Goal: Task Accomplishment & Management: Manage account settings

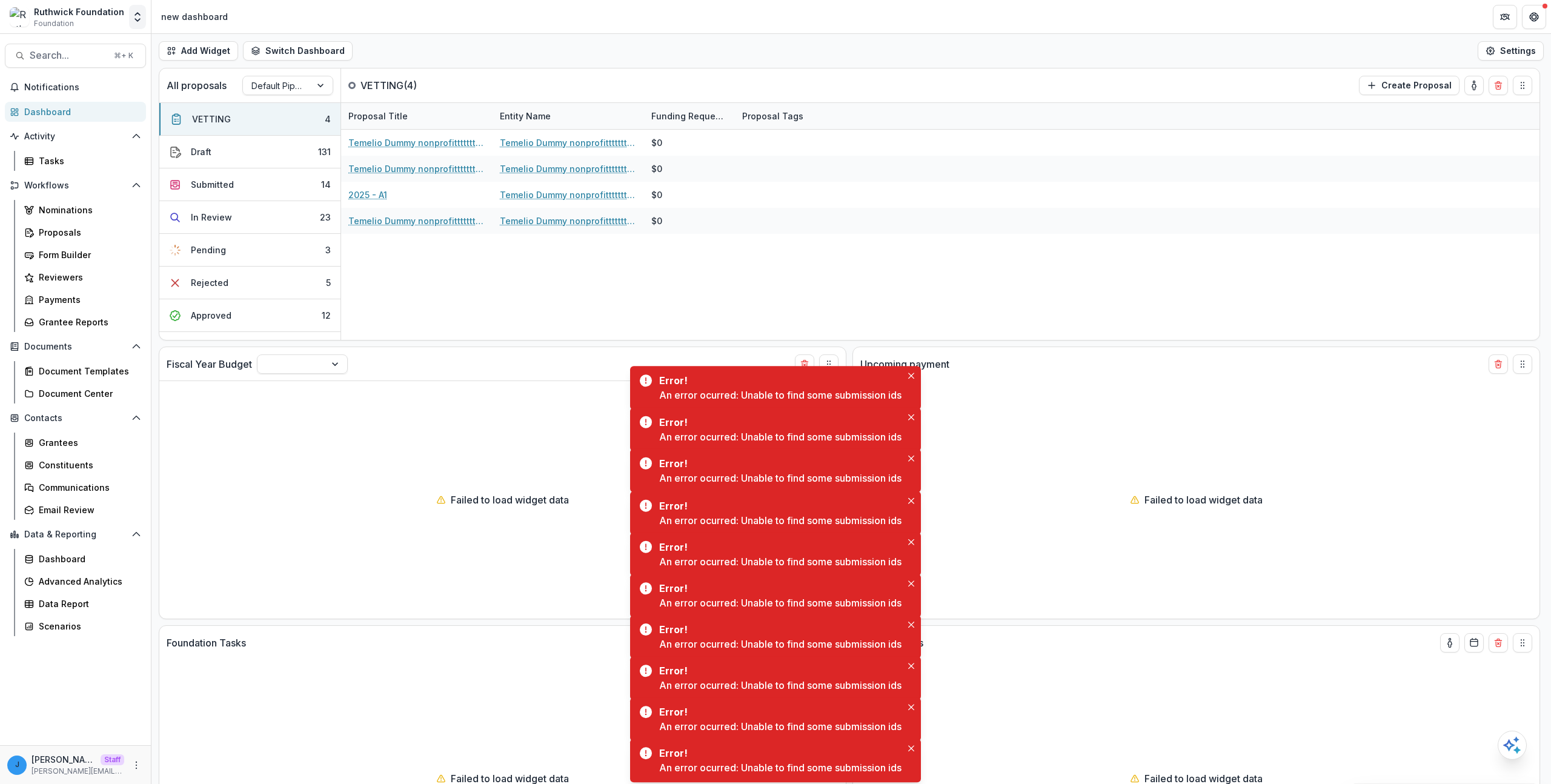
click at [136, 19] on polyline "Open entity switcher" at bounding box center [137, 20] width 5 height 2
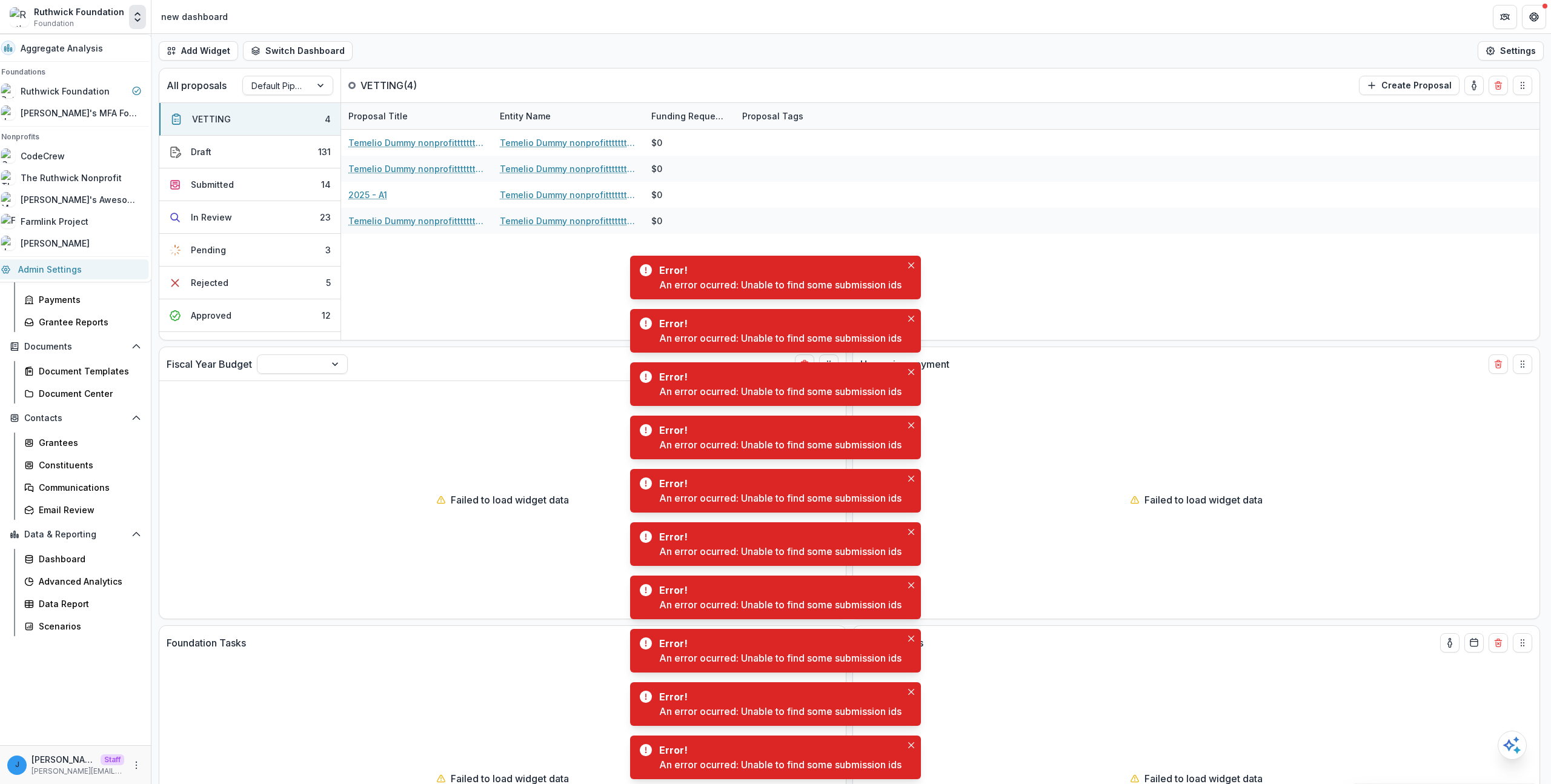
click at [82, 269] on link "Admin Settings" at bounding box center [71, 269] width 155 height 20
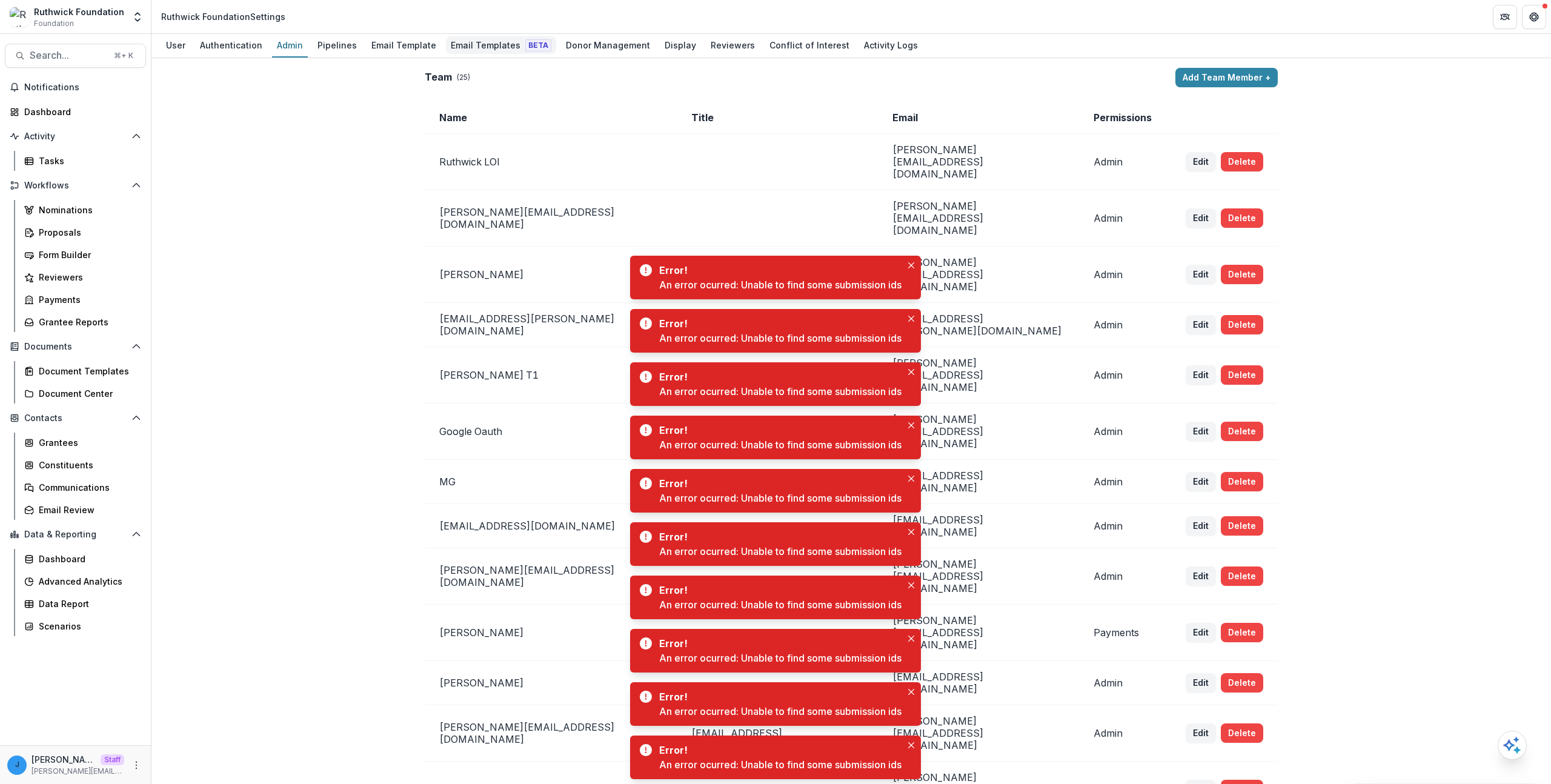
click at [501, 49] on div "Email Templates Beta" at bounding box center [501, 45] width 110 height 17
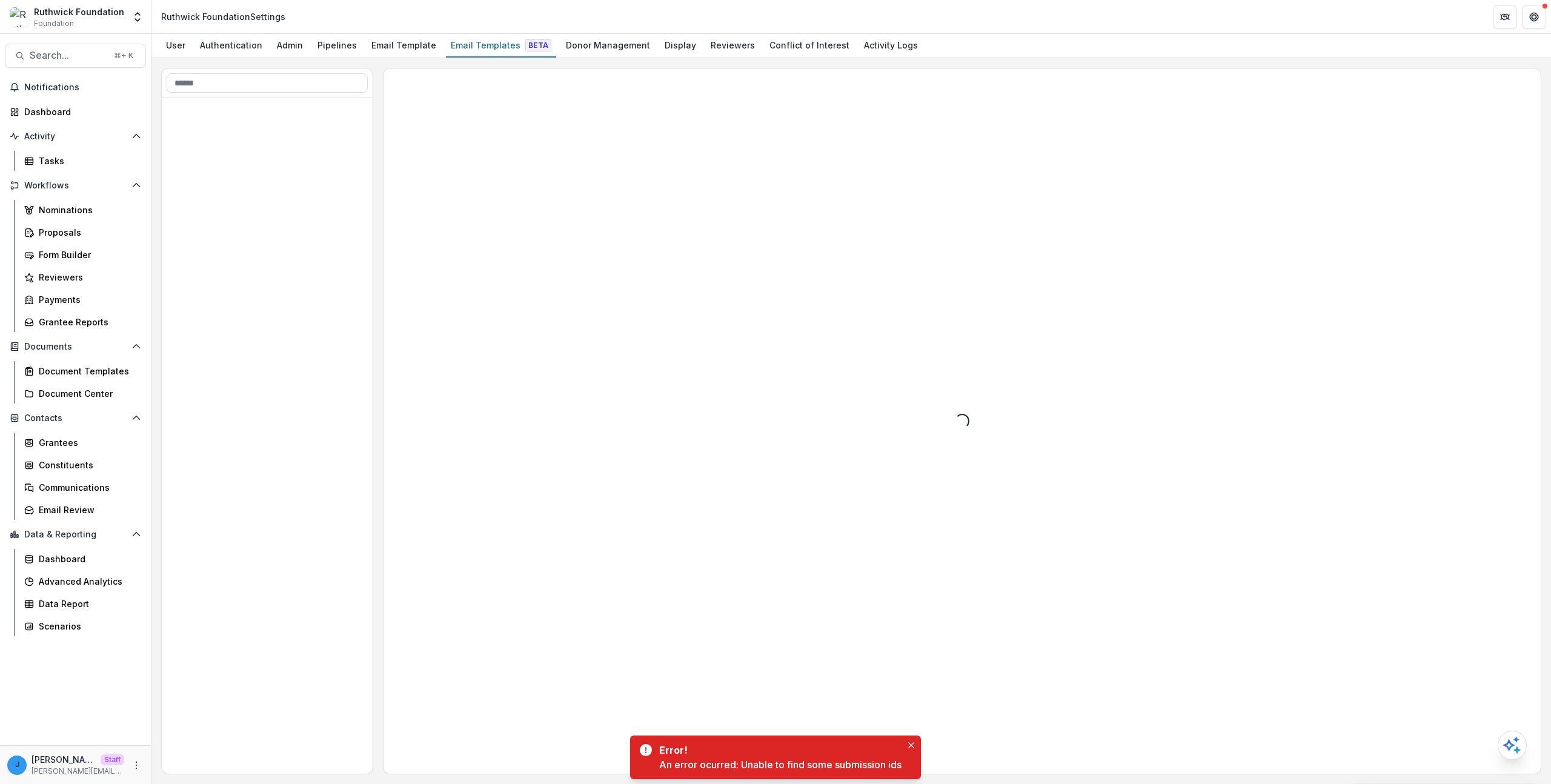
click at [494, 262] on div "Loading..." at bounding box center [962, 421] width 1157 height 705
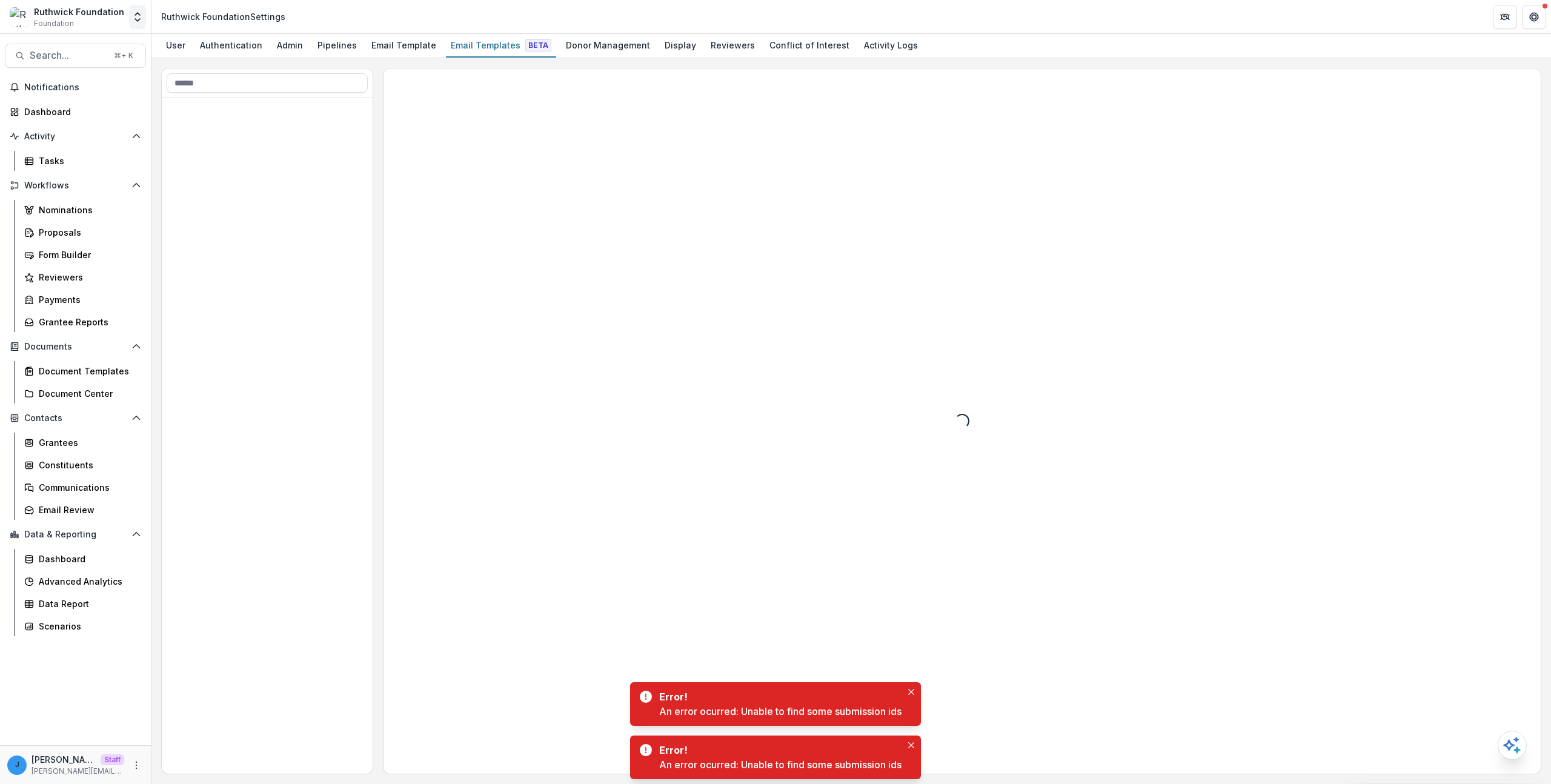
click at [134, 19] on icon "Open entity switcher" at bounding box center [137, 16] width 12 height 12
click at [115, 106] on div "[PERSON_NAME]'s MFA Foundation" at bounding box center [71, 112] width 141 height 14
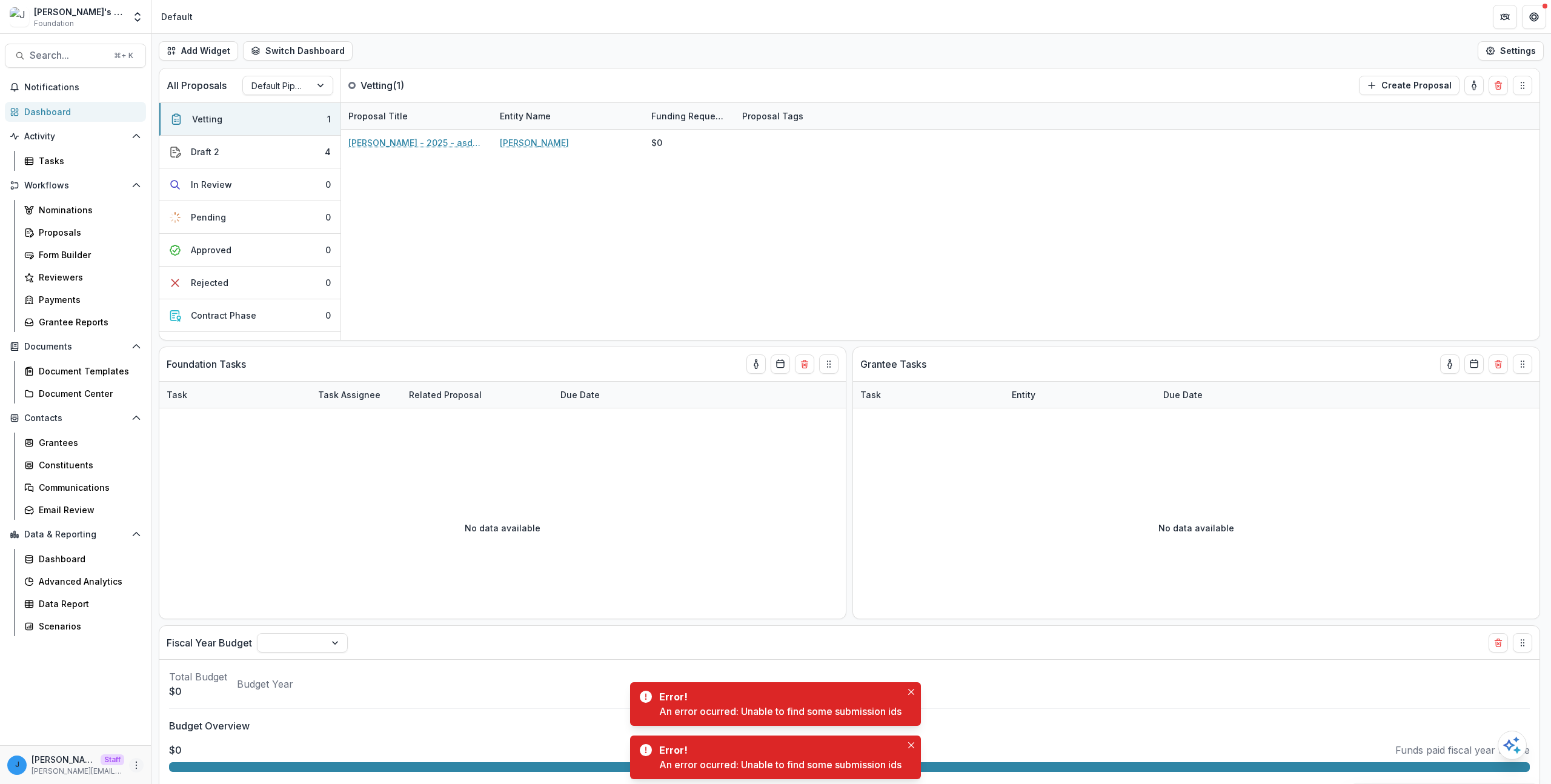
click at [141, 762] on button "More" at bounding box center [136, 765] width 14 height 14
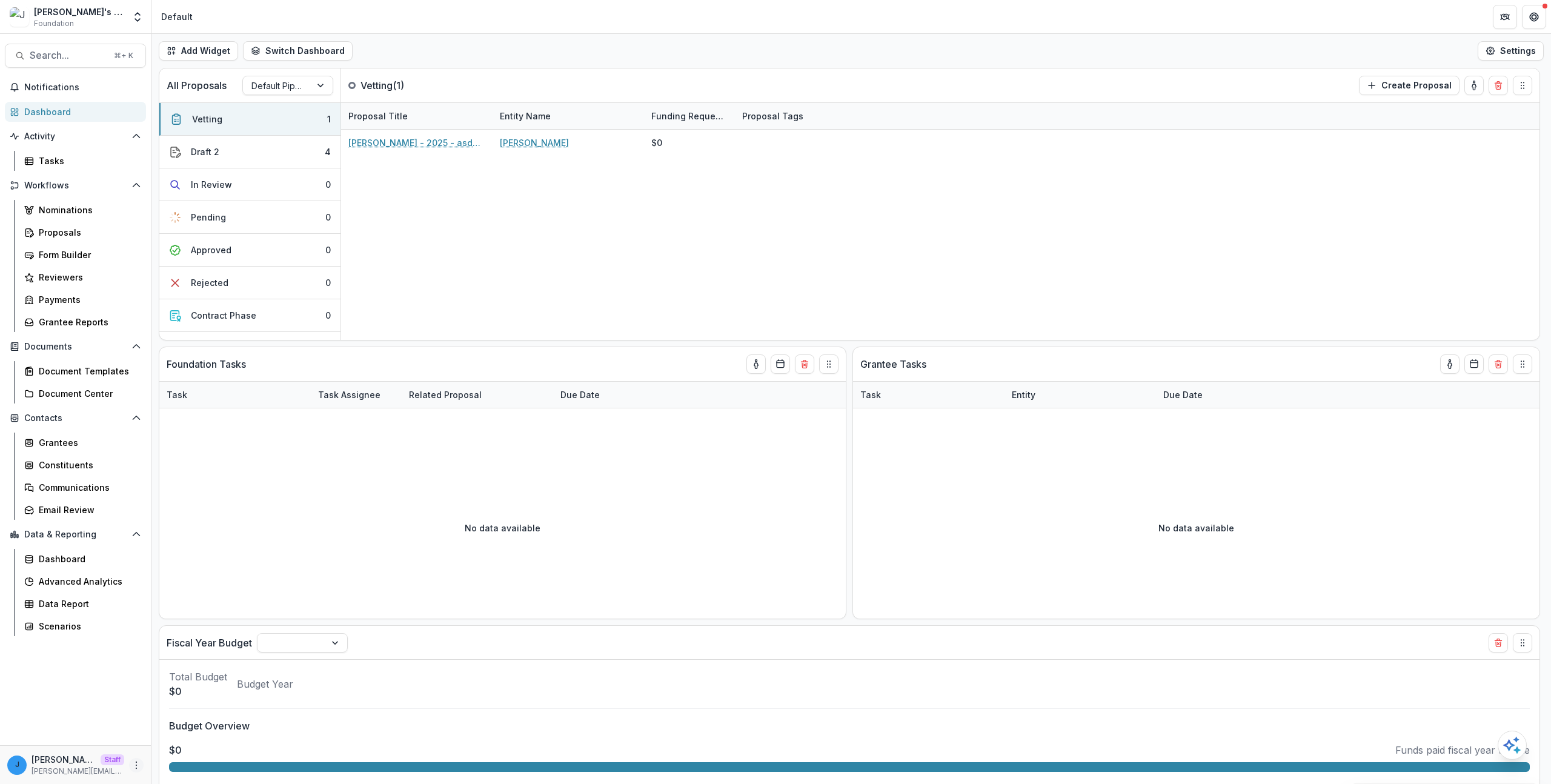
click at [137, 765] on icon "More" at bounding box center [136, 765] width 10 height 10
click at [189, 738] on link "User Settings" at bounding box center [216, 739] width 129 height 20
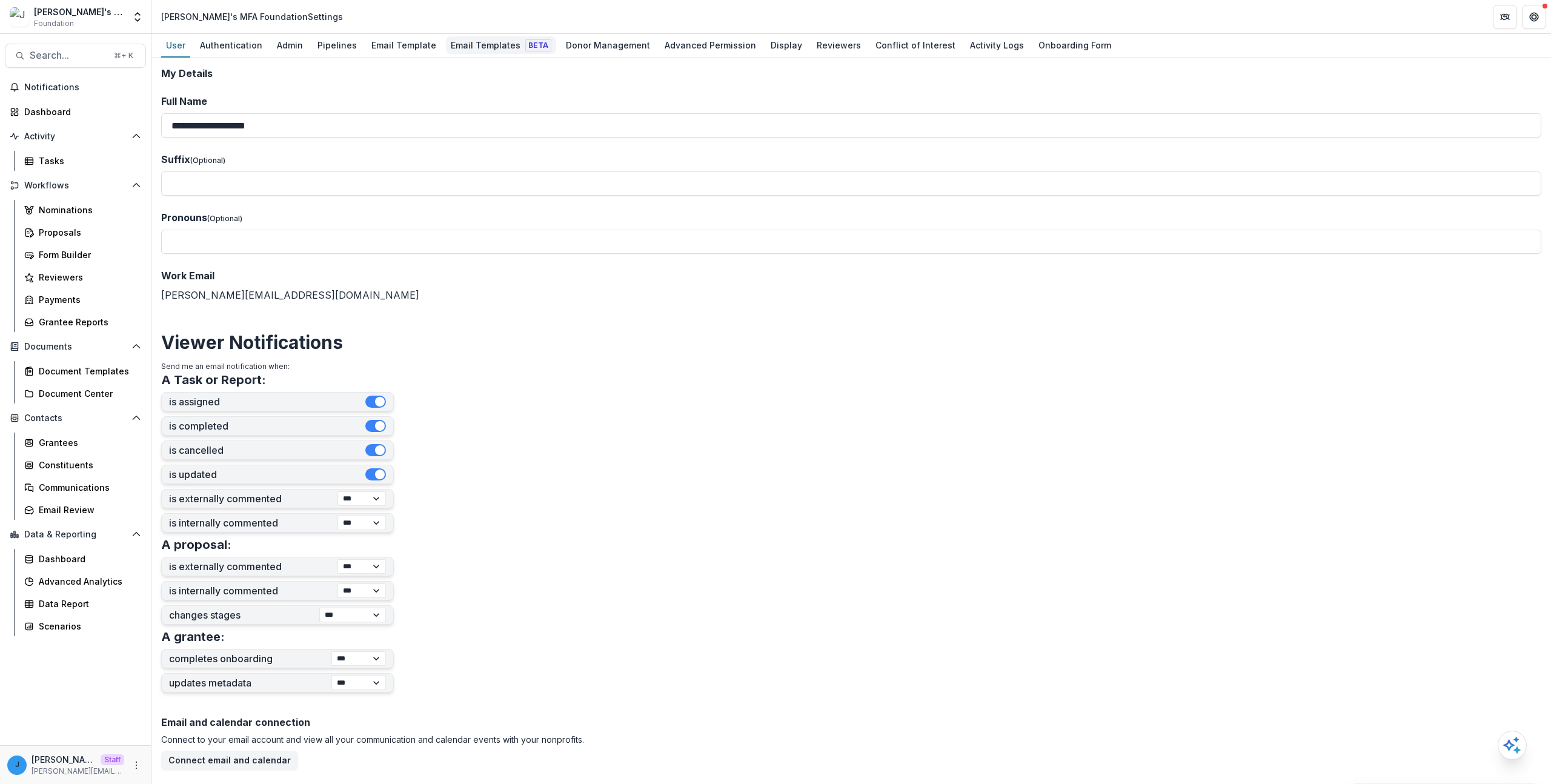
click at [507, 46] on div "Email Templates Beta" at bounding box center [501, 45] width 110 height 17
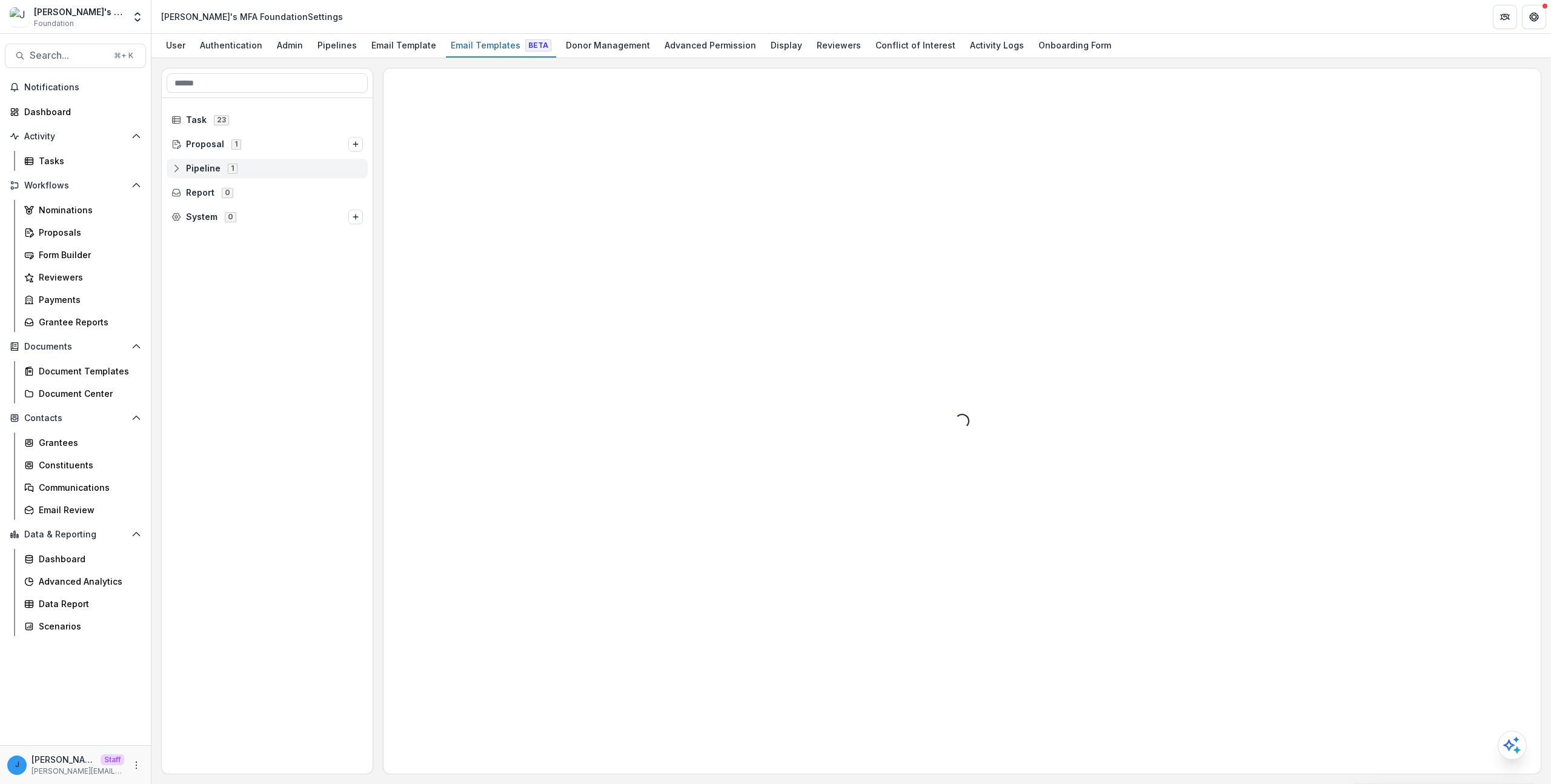
click at [226, 177] on div "Pipeline 1" at bounding box center [267, 168] width 201 height 19
click at [222, 189] on span "Default Pipeline" at bounding box center [229, 193] width 69 height 10
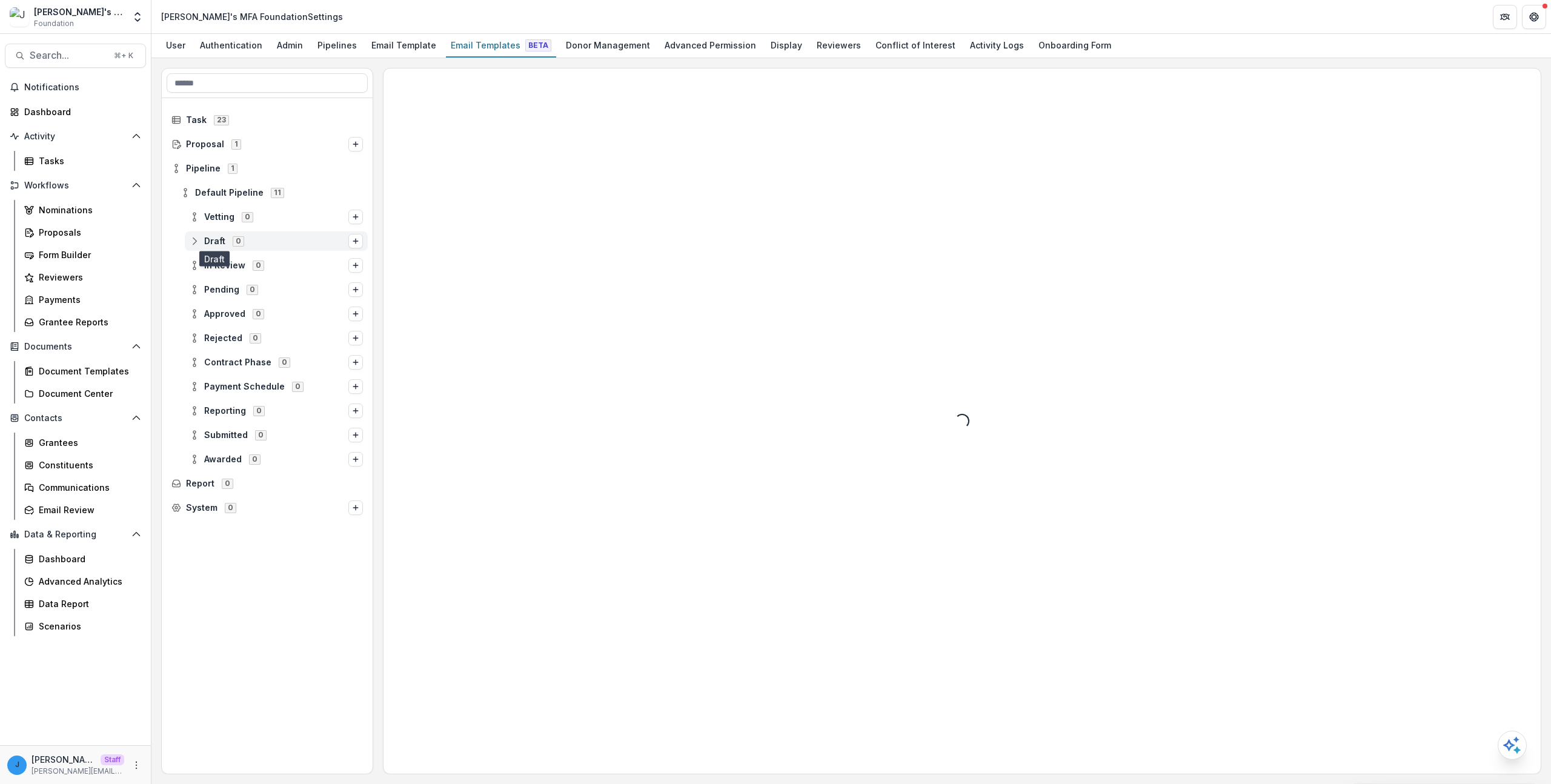
click at [220, 241] on span "Draft" at bounding box center [215, 241] width 21 height 10
click at [346, 239] on span "Draft 0" at bounding box center [269, 241] width 159 height 10
click at [324, 240] on span "Draft 0" at bounding box center [269, 241] width 159 height 10
click at [356, 242] on icon "Options" at bounding box center [356, 241] width 7 height 7
click at [310, 234] on button "Stage Change Message" at bounding box center [259, 232] width 164 height 17
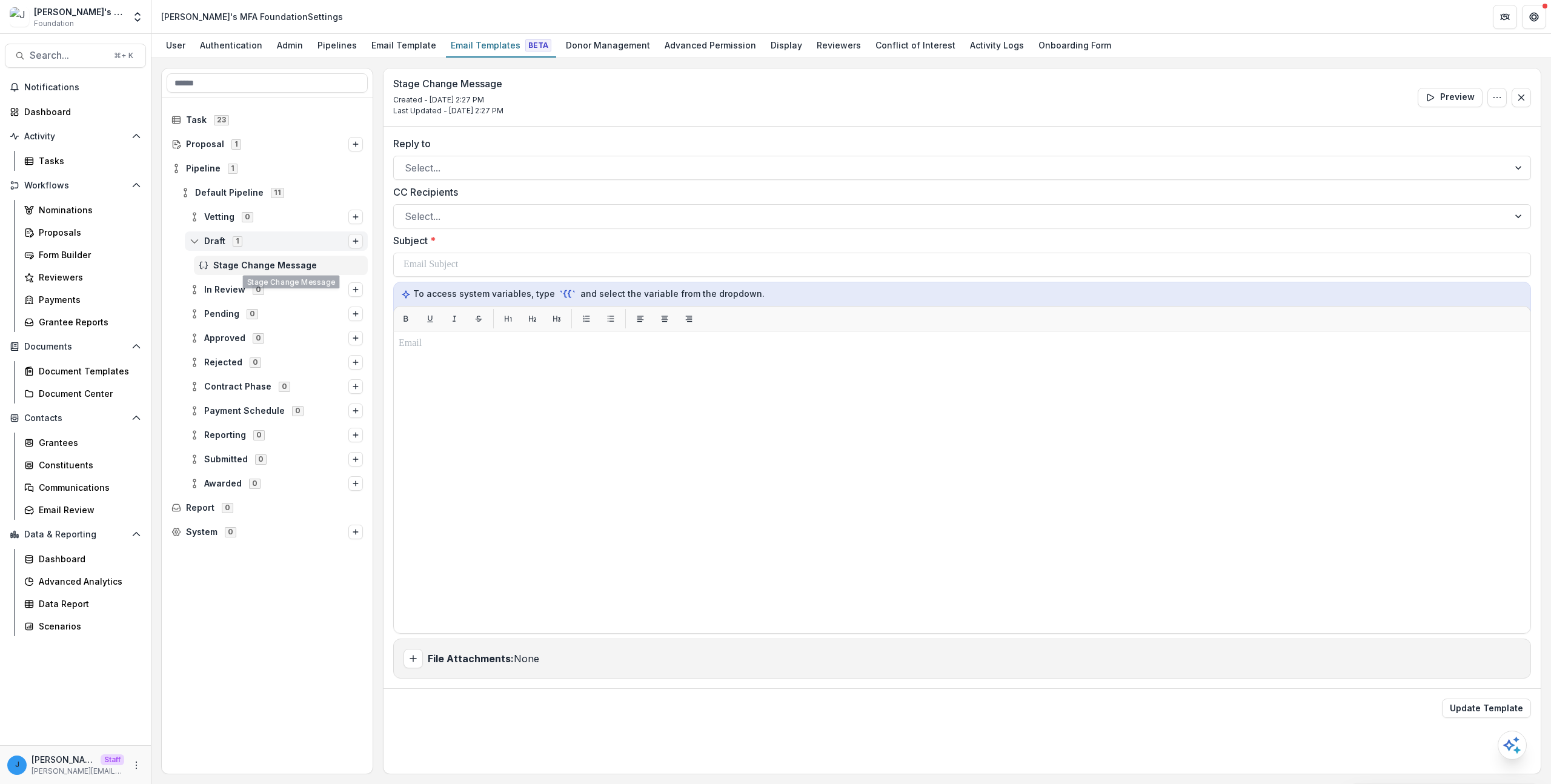
click at [356, 239] on line "Options" at bounding box center [356, 241] width 0 height 5
click at [670, 192] on label "CC Recipients" at bounding box center [958, 192] width 1130 height 14
click at [407, 209] on input "CC Recipients" at bounding box center [406, 216] width 3 height 14
click at [656, 162] on div at bounding box center [951, 167] width 1093 height 17
click at [669, 113] on div "Stage Change Message Created - [DATE] 2:27 PM Last Updated - [DATE] 2:27 PM Pre…" at bounding box center [962, 97] width 1157 height 58
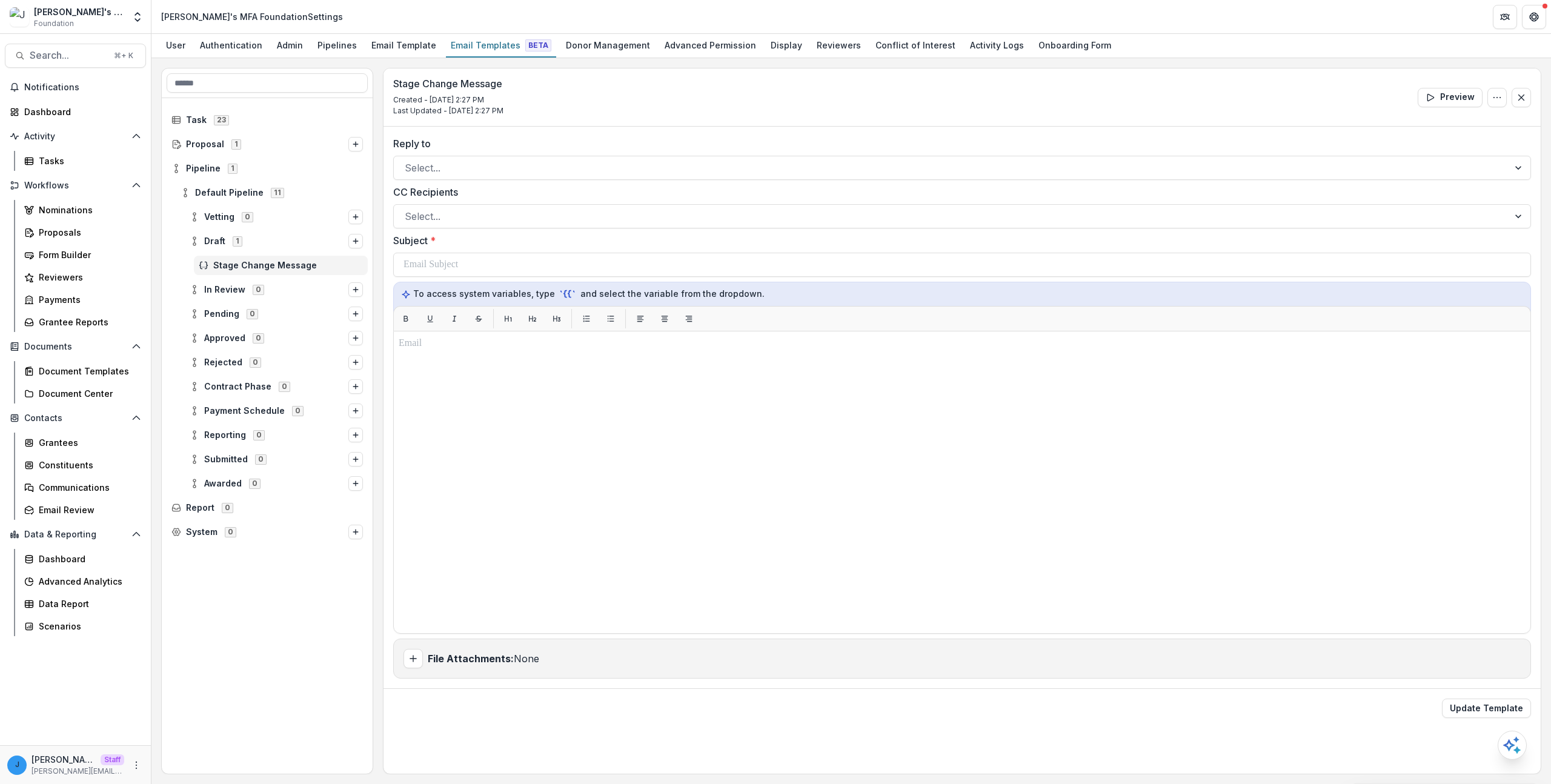
click at [649, 115] on div "Stage Change Message Created - [DATE] 2:27 PM Last Updated - [DATE] 2:27 PM Pre…" at bounding box center [962, 97] width 1157 height 58
